Goal: Task Accomplishment & Management: Manage account settings

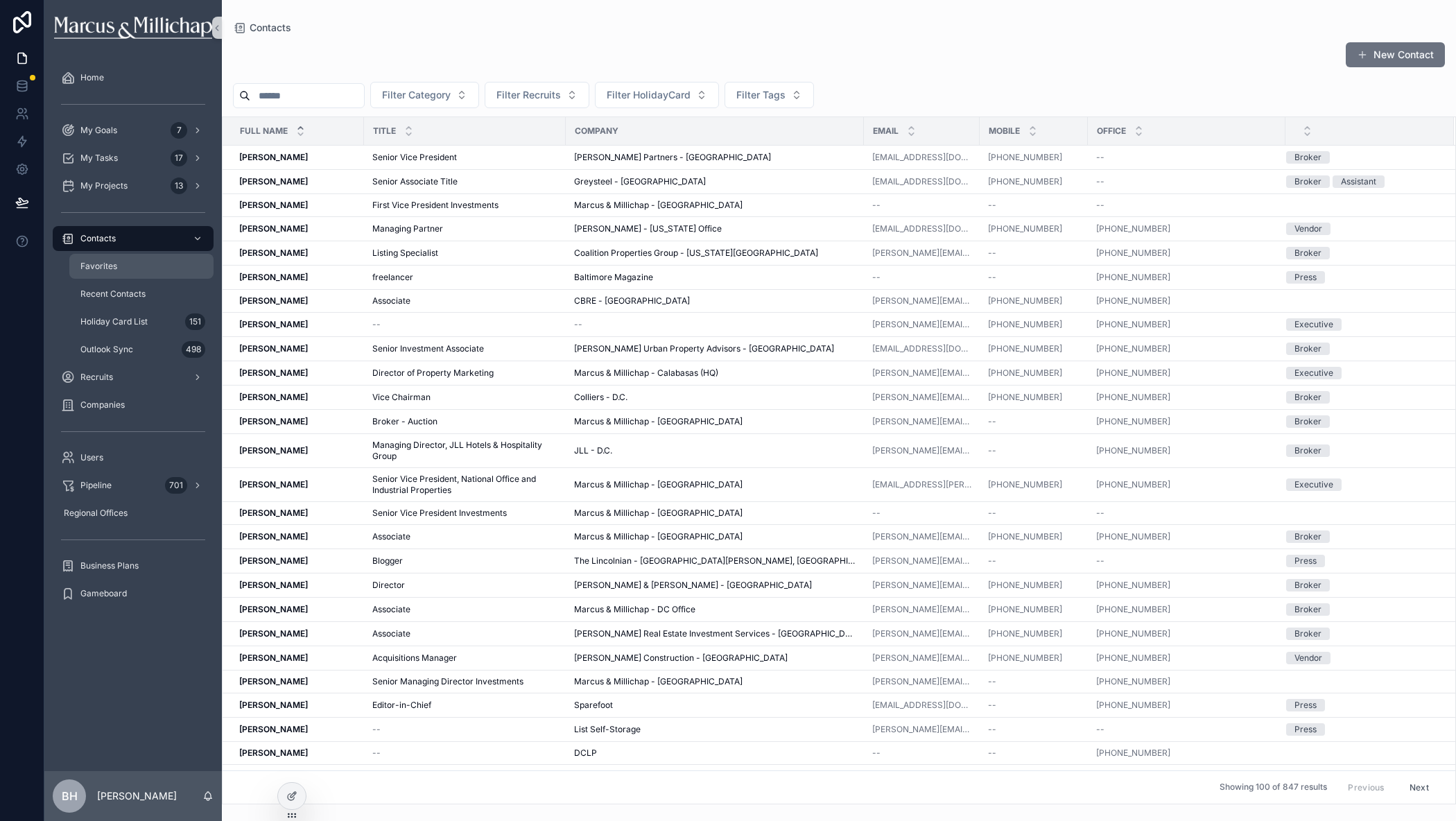
click at [97, 274] on div "Favorites" at bounding box center [141, 266] width 127 height 22
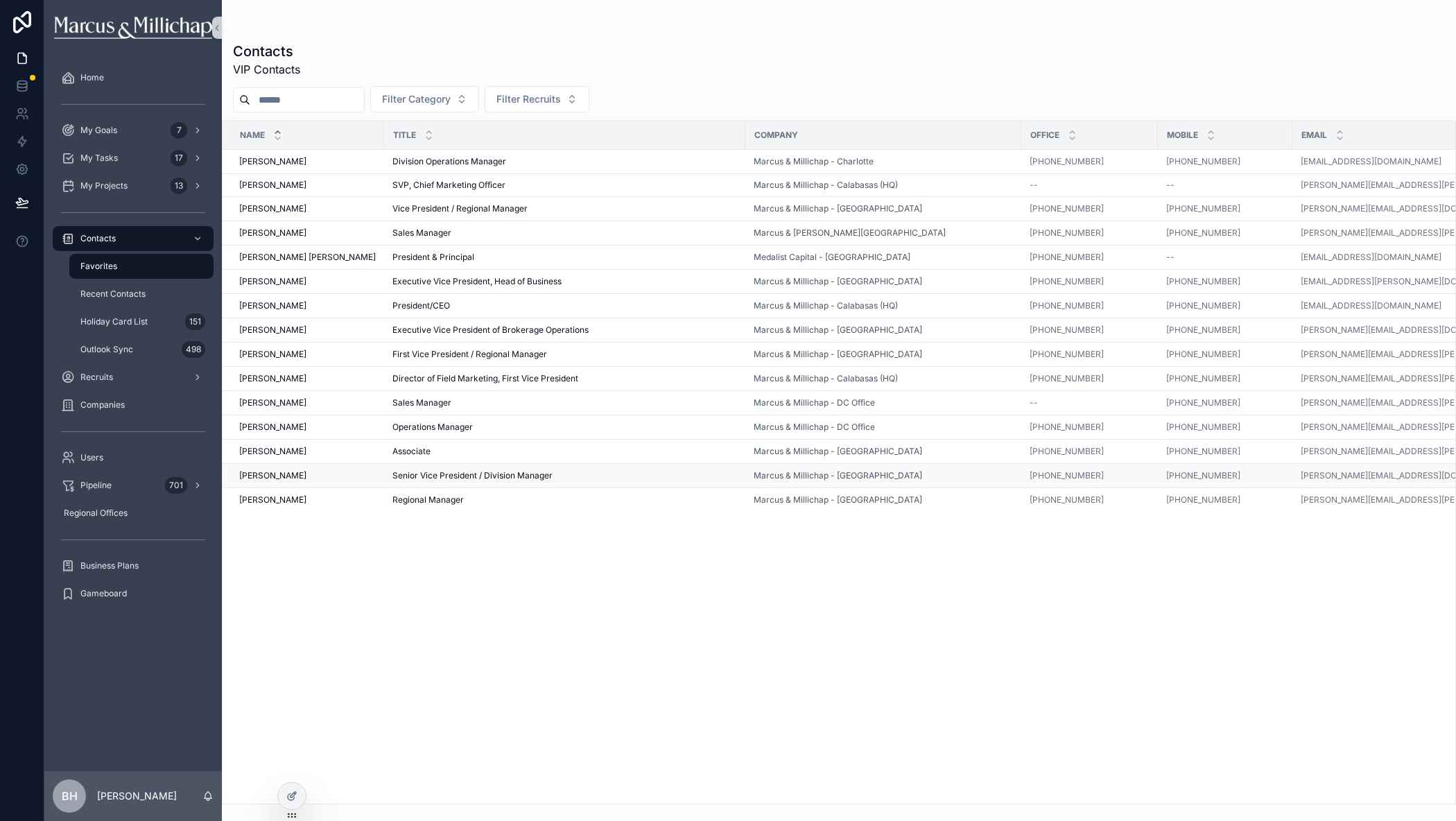
click at [251, 474] on span "[PERSON_NAME]" at bounding box center [272, 476] width 67 height 11
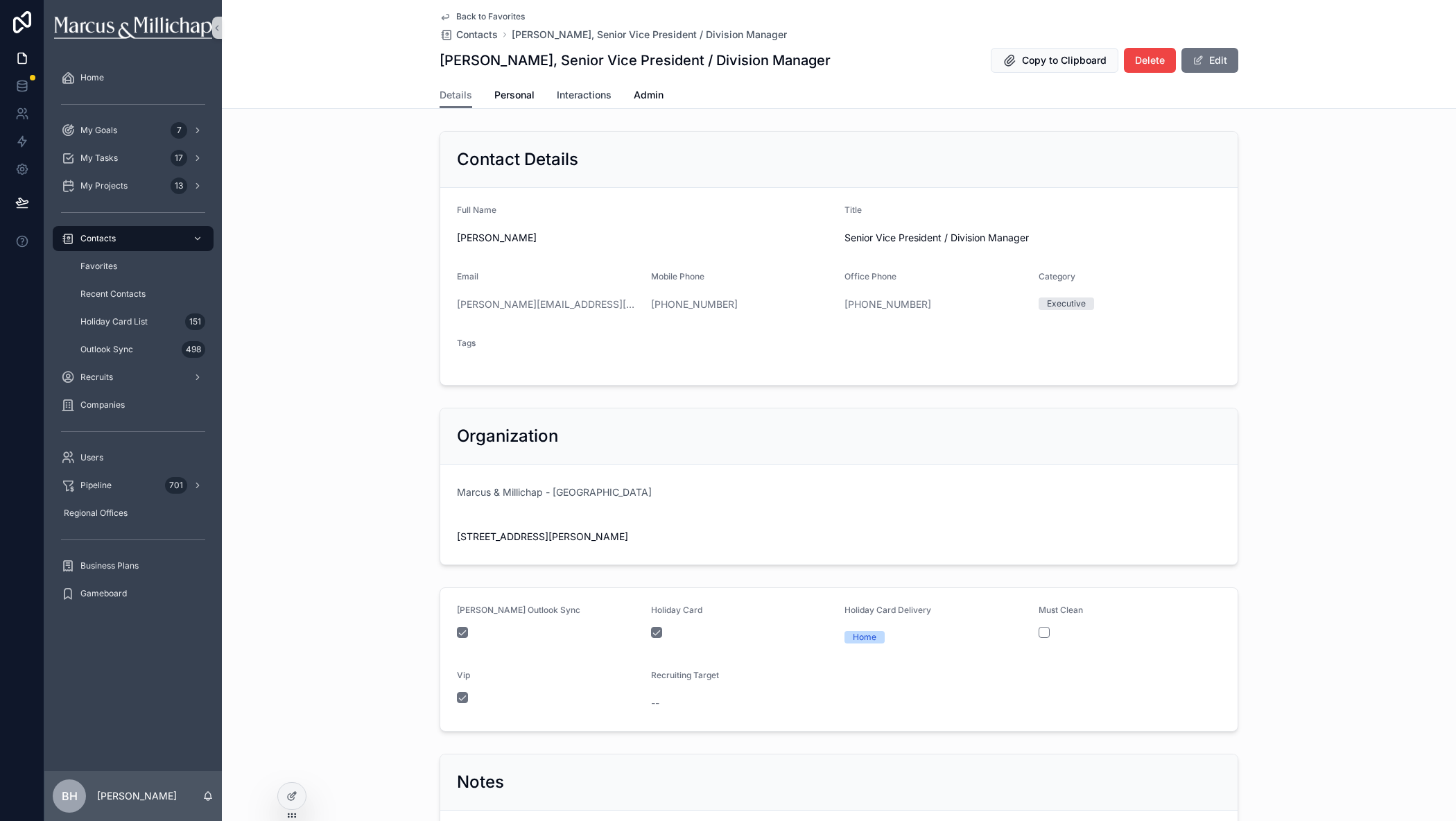
click at [580, 94] on span "Interactions" at bounding box center [584, 95] width 55 height 14
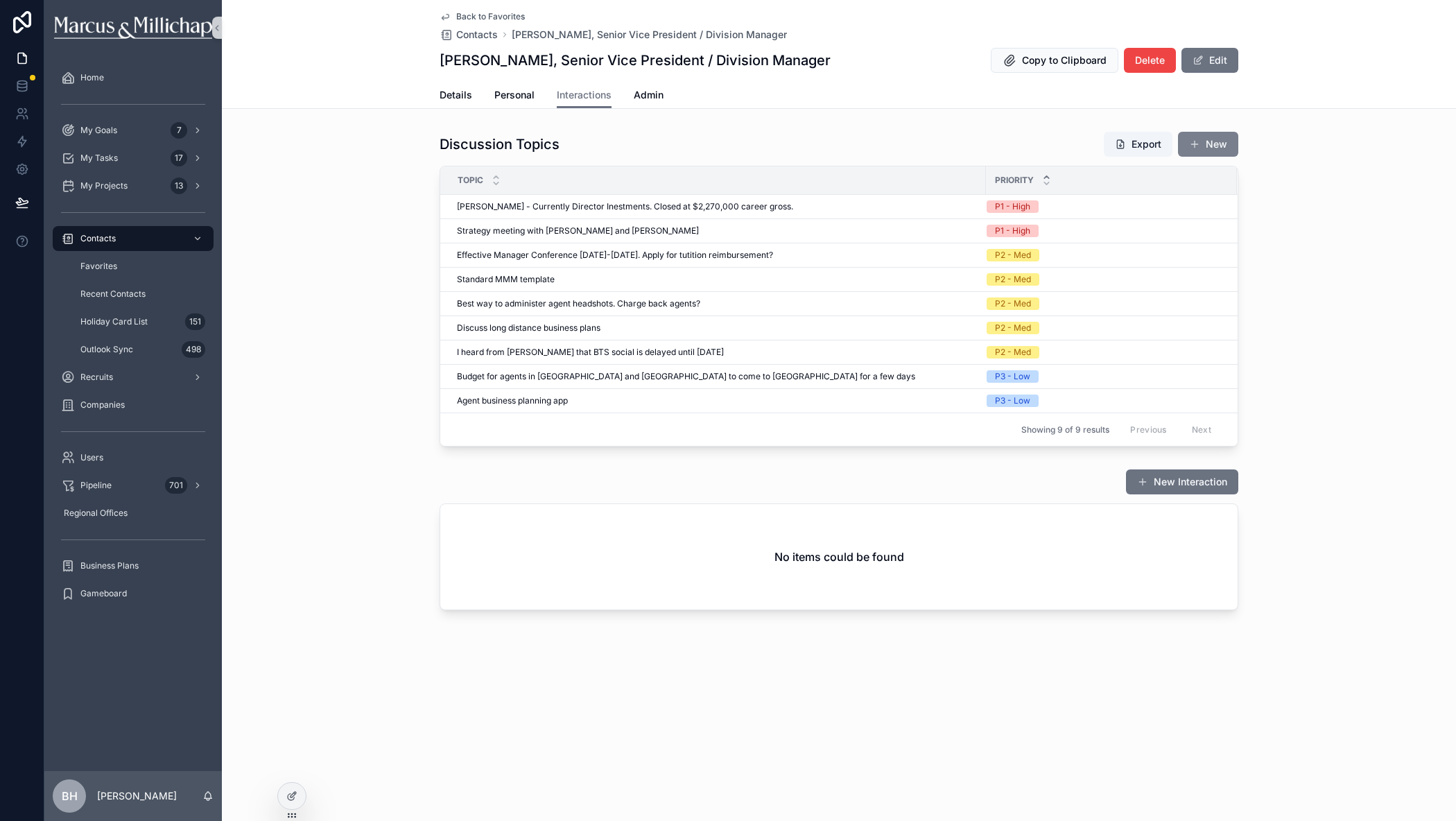
click at [1200, 149] on button "New" at bounding box center [1208, 144] width 61 height 25
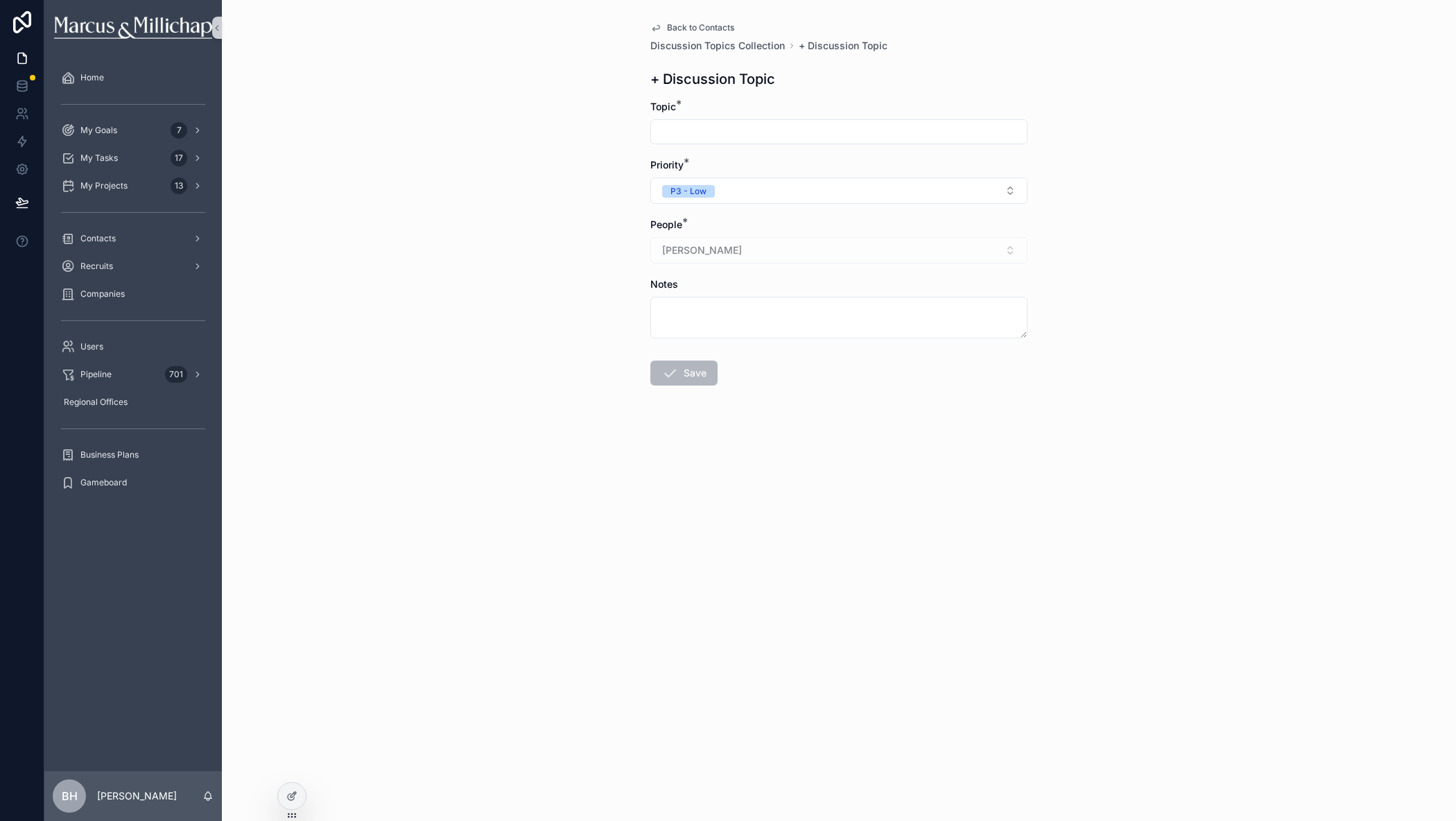
click at [701, 131] on input "scrollable content" at bounding box center [838, 132] width 375 height 20
type input "**********"
click at [684, 370] on button "Save" at bounding box center [683, 373] width 67 height 25
